Goal: Information Seeking & Learning: Learn about a topic

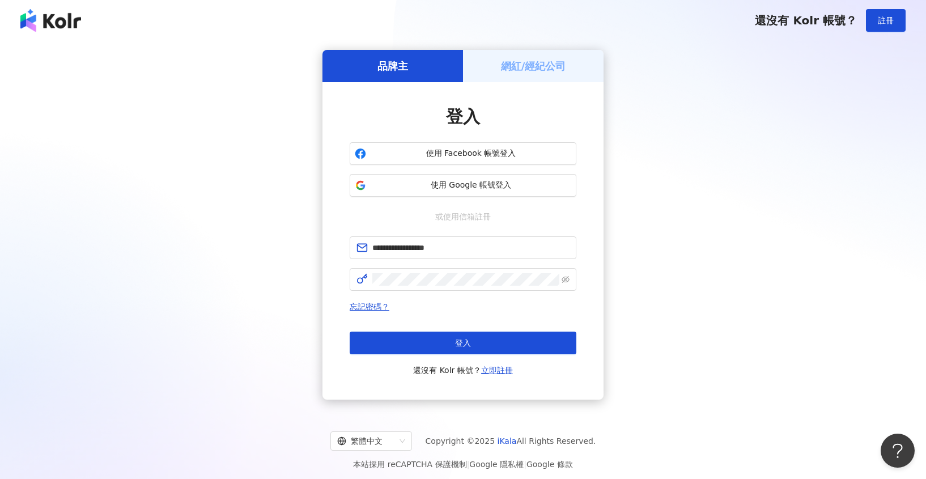
click at [419, 341] on button "登入" at bounding box center [462, 342] width 227 height 23
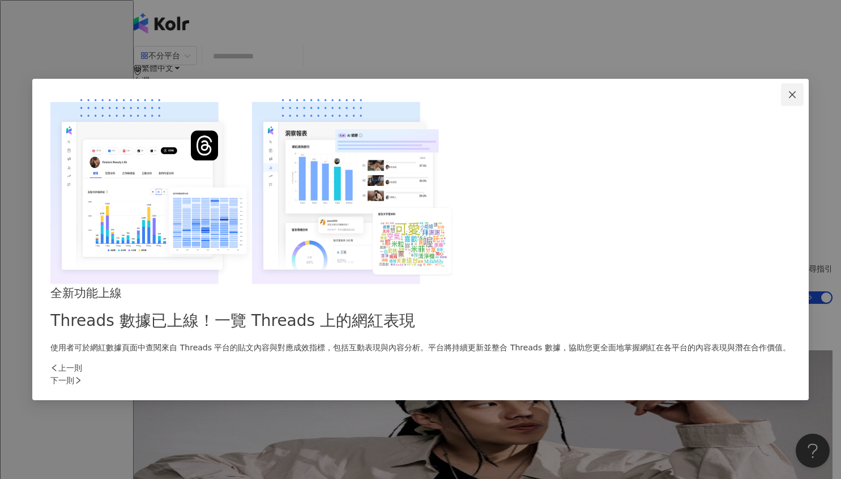
click at [788, 99] on icon "close" at bounding box center [792, 94] width 9 height 9
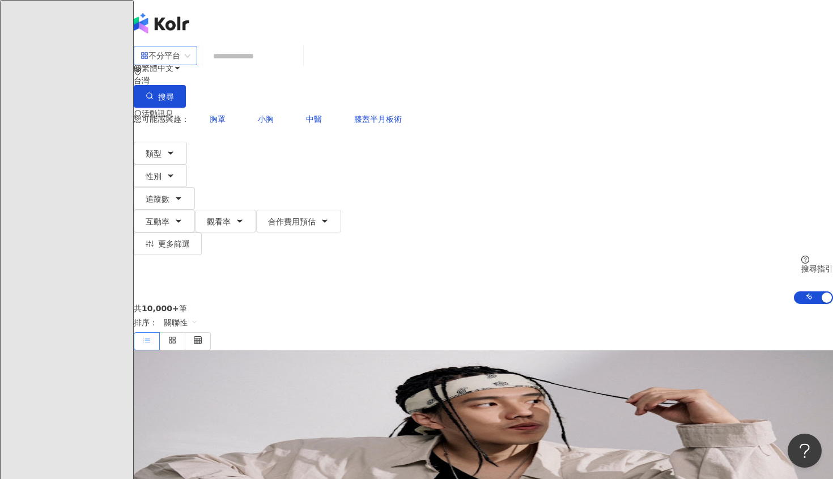
click at [190, 65] on span "不分平台" at bounding box center [165, 55] width 50 height 18
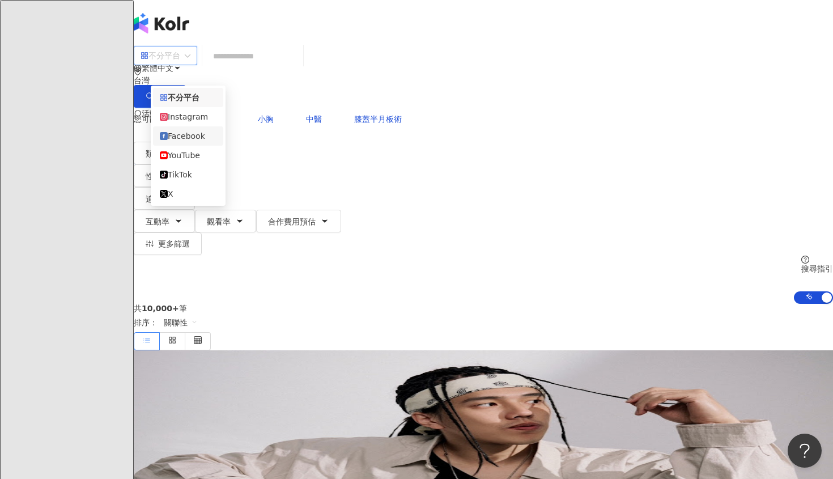
click at [190, 142] on div "Facebook" at bounding box center [188, 136] width 57 height 12
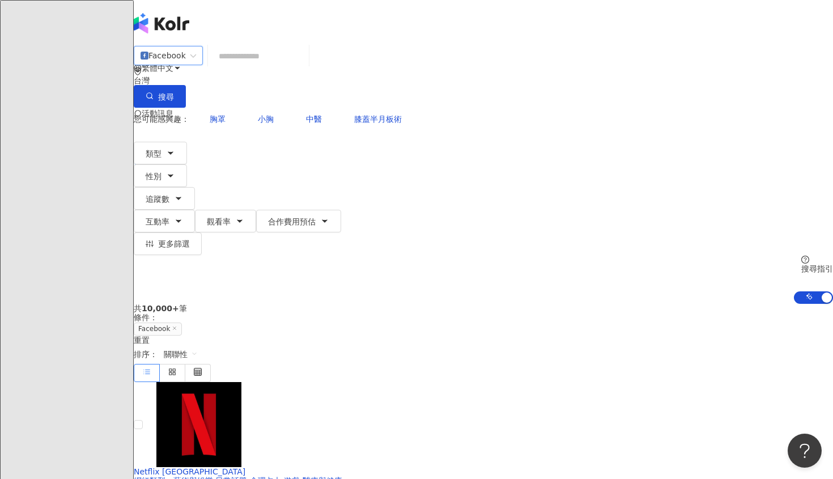
click at [275, 67] on input "search" at bounding box center [258, 56] width 92 height 22
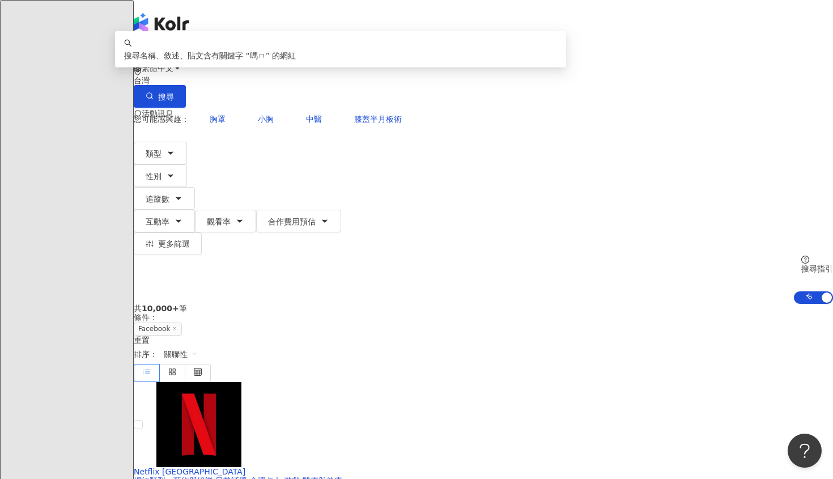
type input "**"
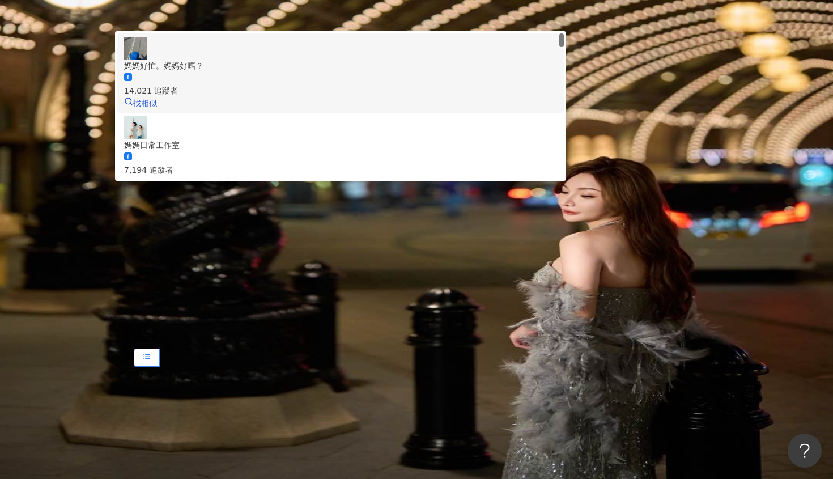
drag, startPoint x: 319, startPoint y: 95, endPoint x: 284, endPoint y: 106, distance: 36.4
click at [132, 81] on icon at bounding box center [128, 77] width 8 height 8
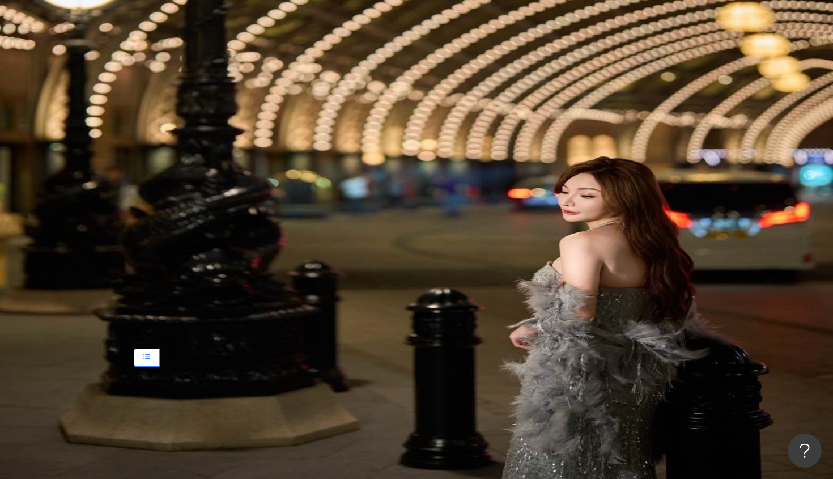
click at [280, 67] on input "search" at bounding box center [258, 56] width 92 height 22
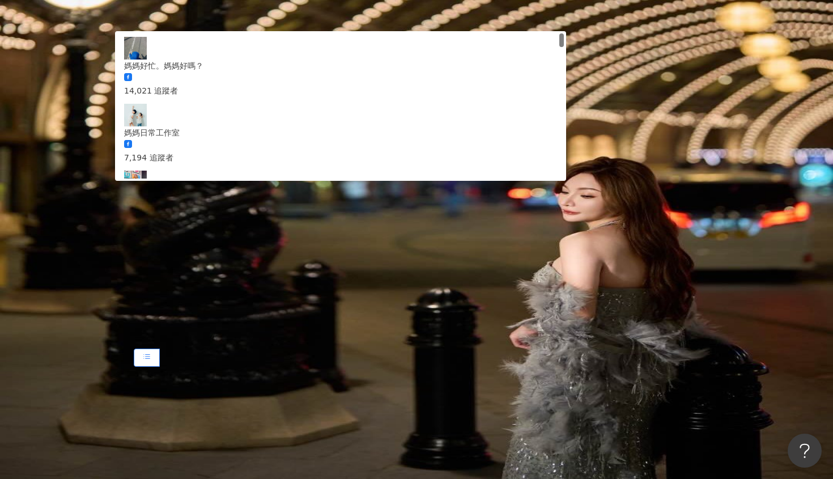
type input "*"
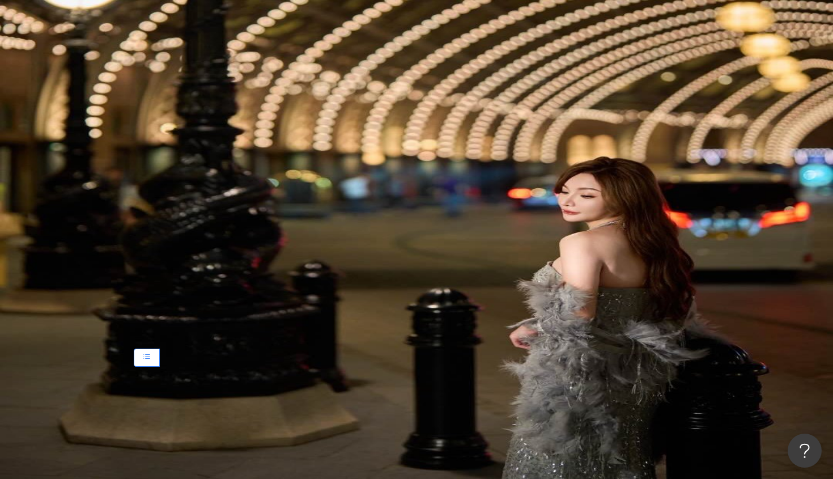
type input "*"
type input "**"
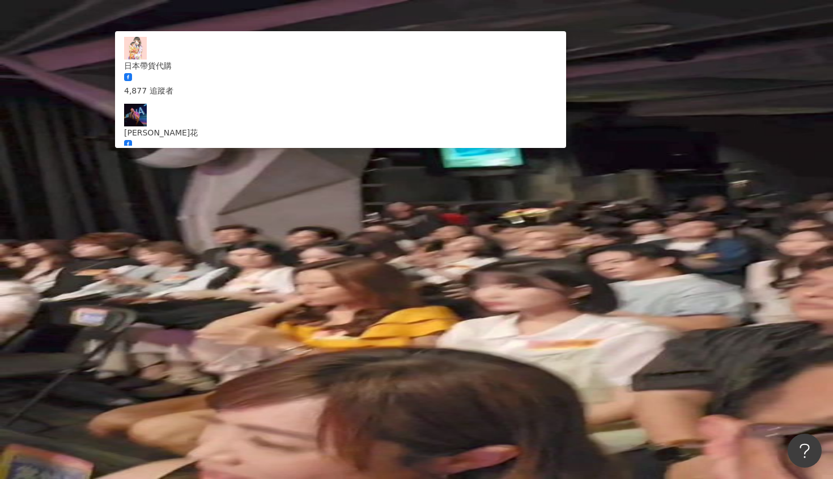
click at [375, 20] on div "繁體中文 活動訊息 F" at bounding box center [483, 90] width 699 height 181
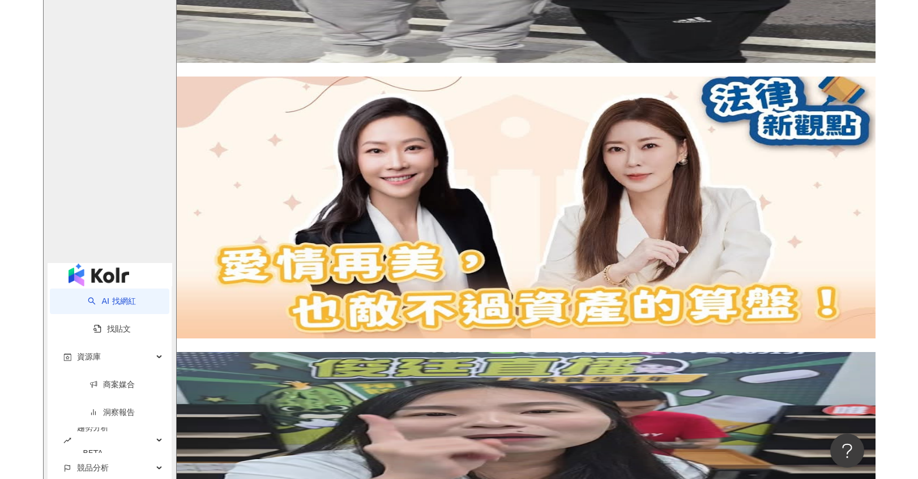
scroll to position [1922, 0]
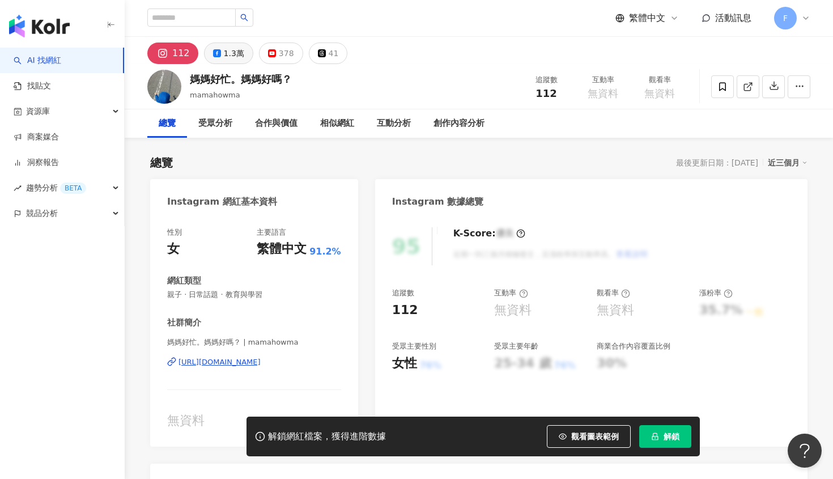
click at [227, 48] on div "1.3萬" at bounding box center [234, 53] width 20 height 16
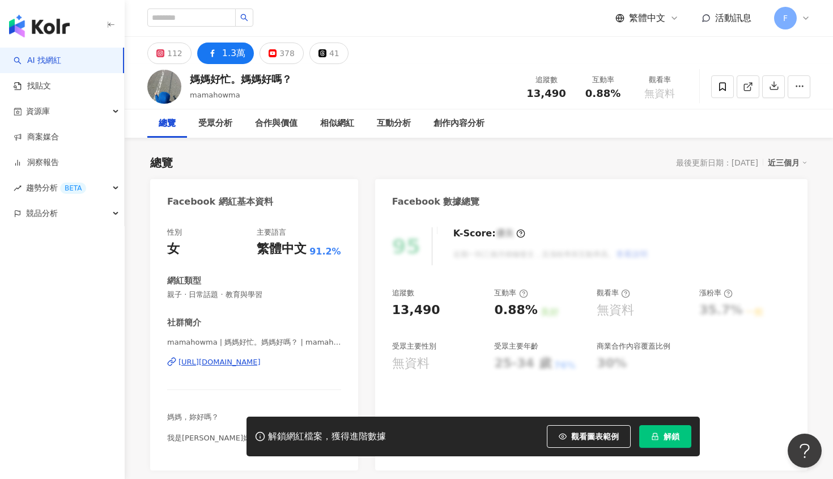
click at [234, 364] on div "[URL][DOMAIN_NAME]" at bounding box center [219, 362] width 82 height 10
